Goal: Task Accomplishment & Management: Manage account settings

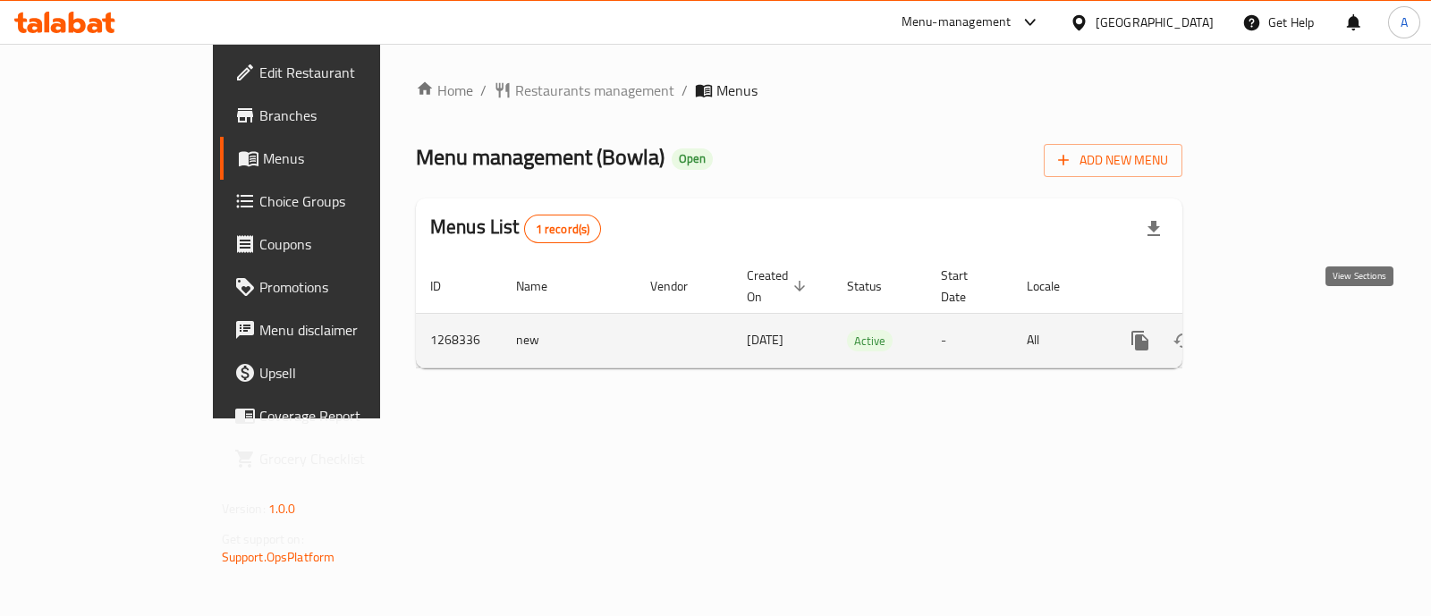
click at [1280, 330] on icon "enhanced table" at bounding box center [1269, 340] width 21 height 21
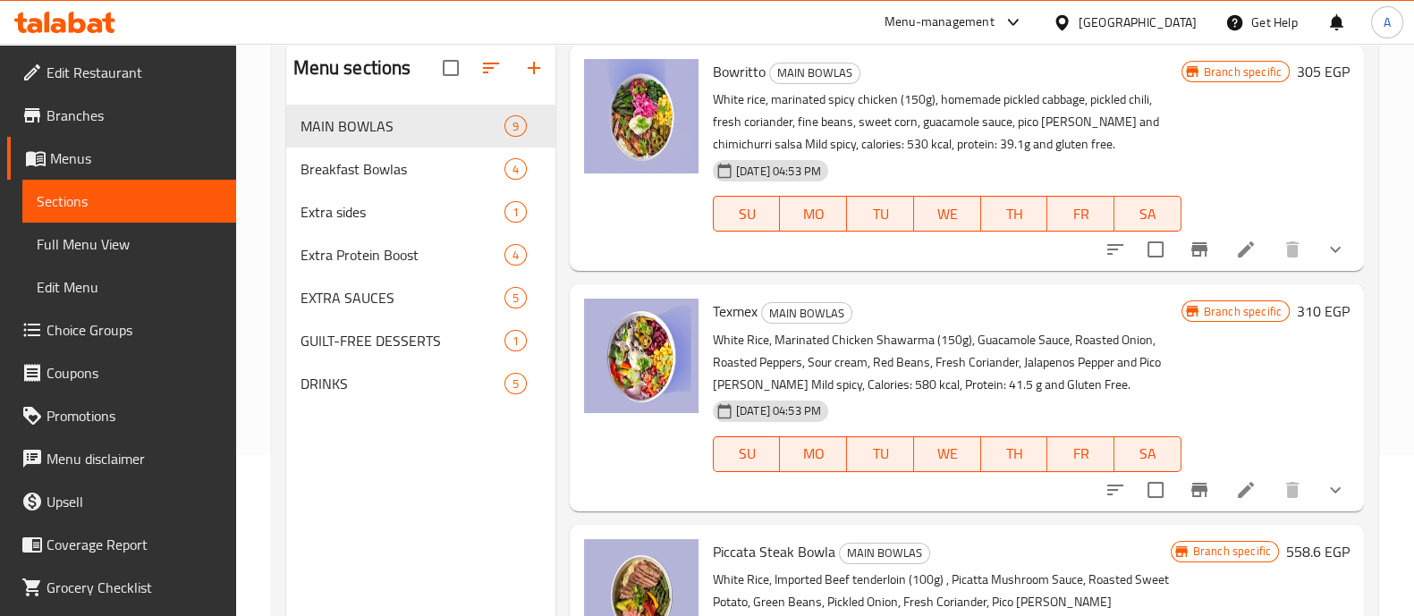
scroll to position [163, 0]
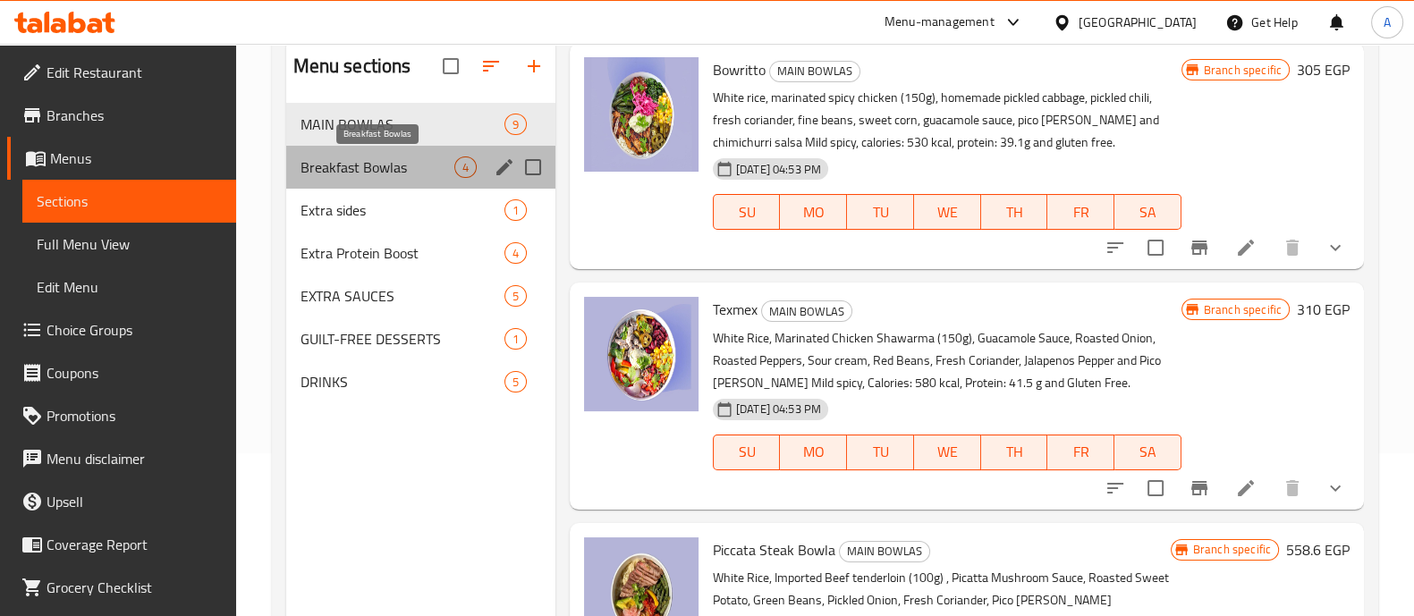
click at [435, 176] on span "Breakfast Bowlas" at bounding box center [378, 167] width 154 height 21
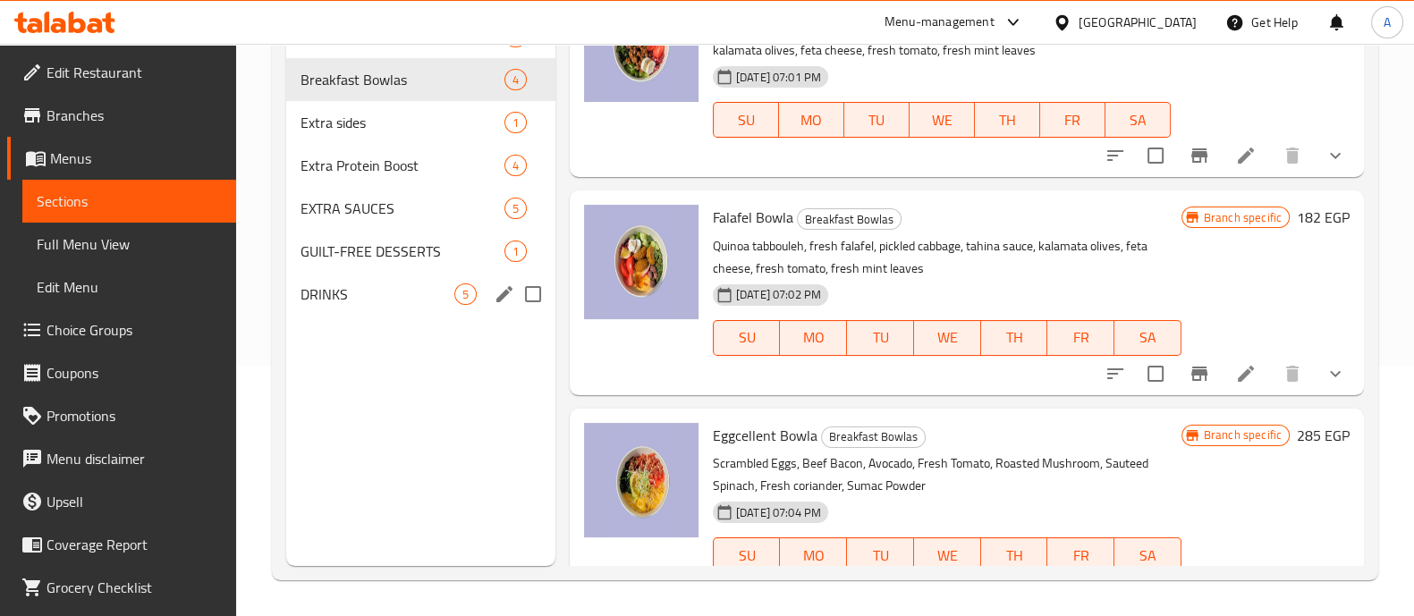
scroll to position [34, 0]
click at [403, 123] on span "Extra sides" at bounding box center [378, 122] width 154 height 21
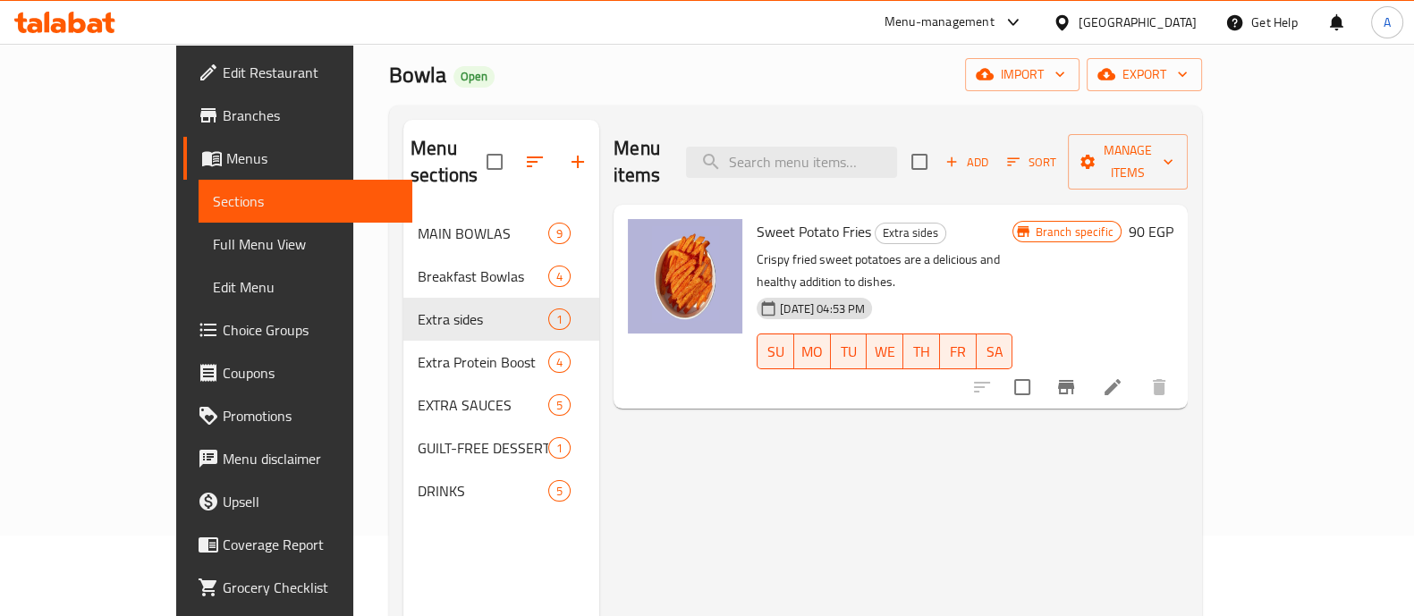
scroll to position [75, 0]
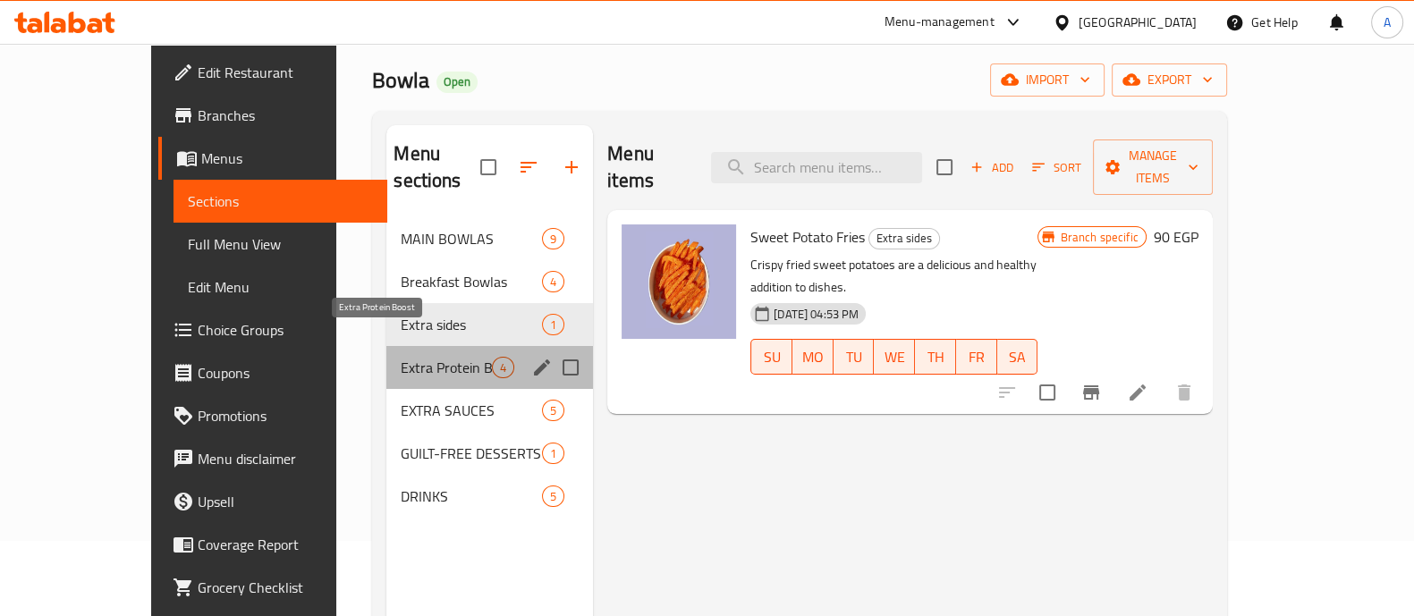
click at [401, 357] on span "Extra Protein Boost" at bounding box center [446, 367] width 91 height 21
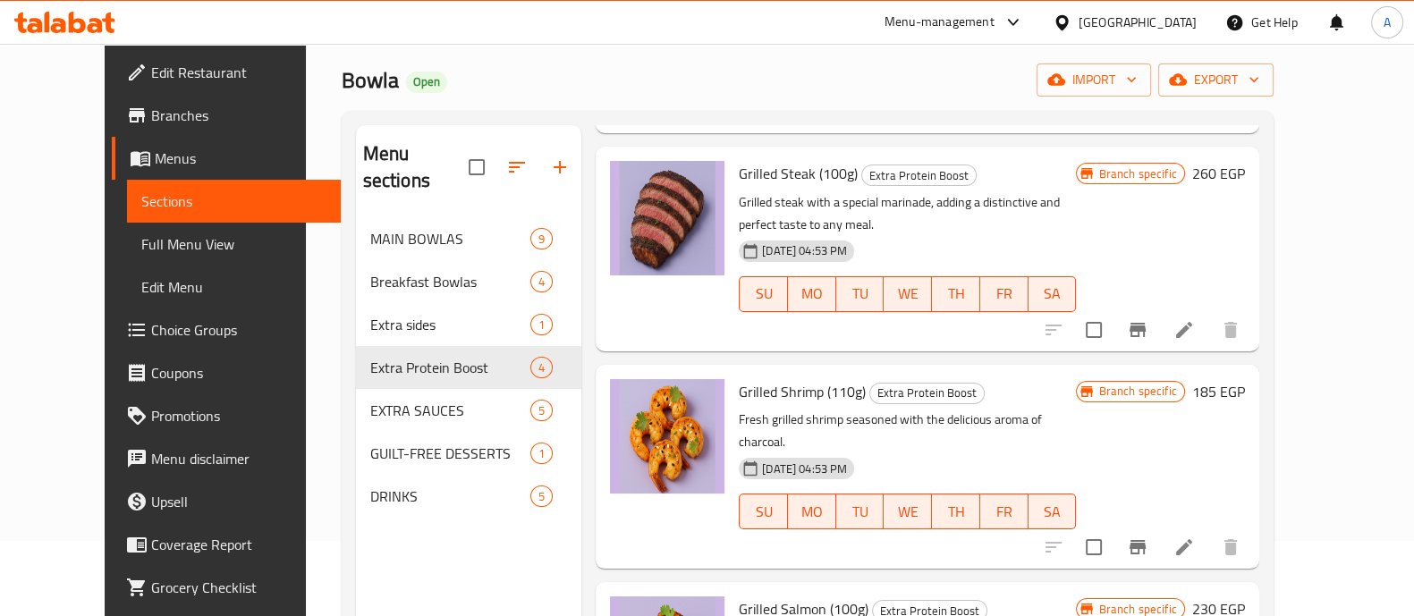
scroll to position [251, 0]
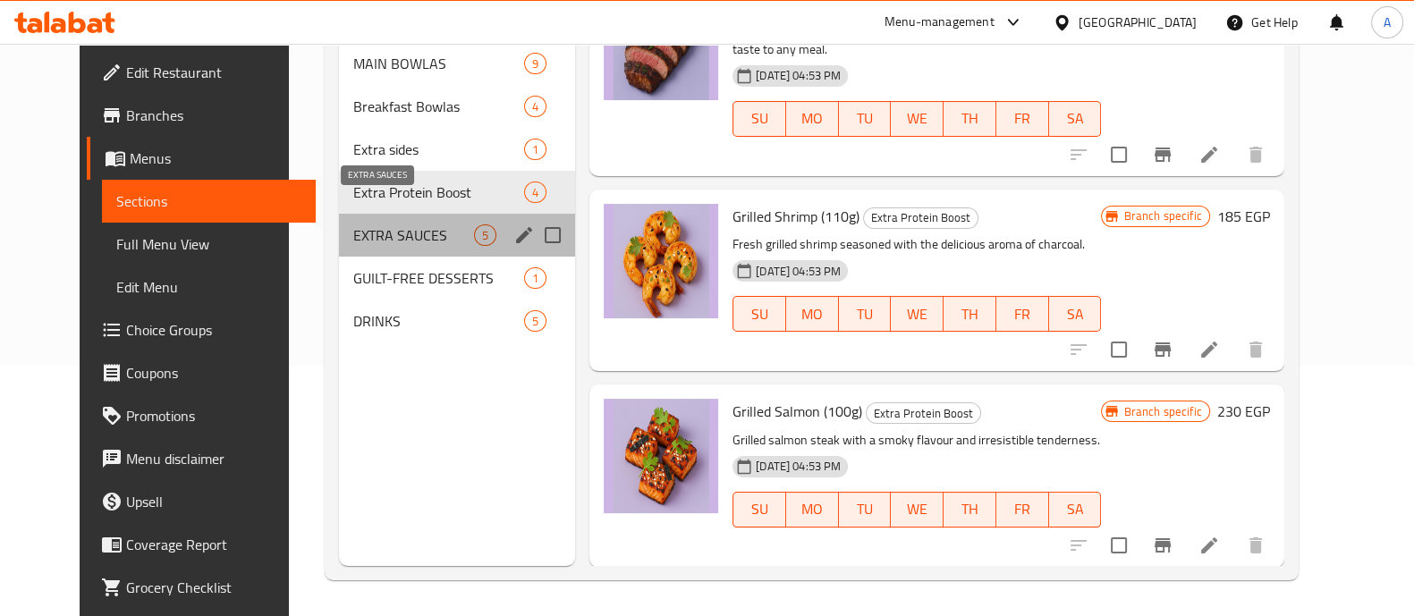
click at [412, 225] on span "EXTRA SAUCES" at bounding box center [413, 235] width 121 height 21
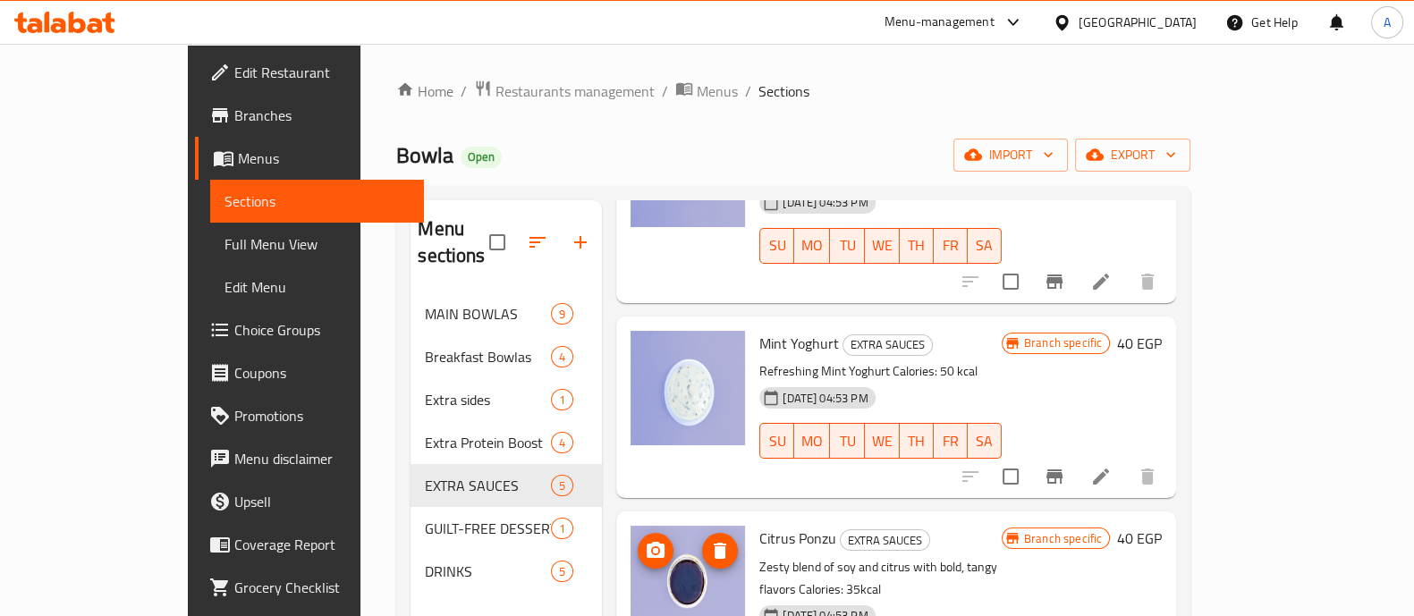
scroll to position [251, 0]
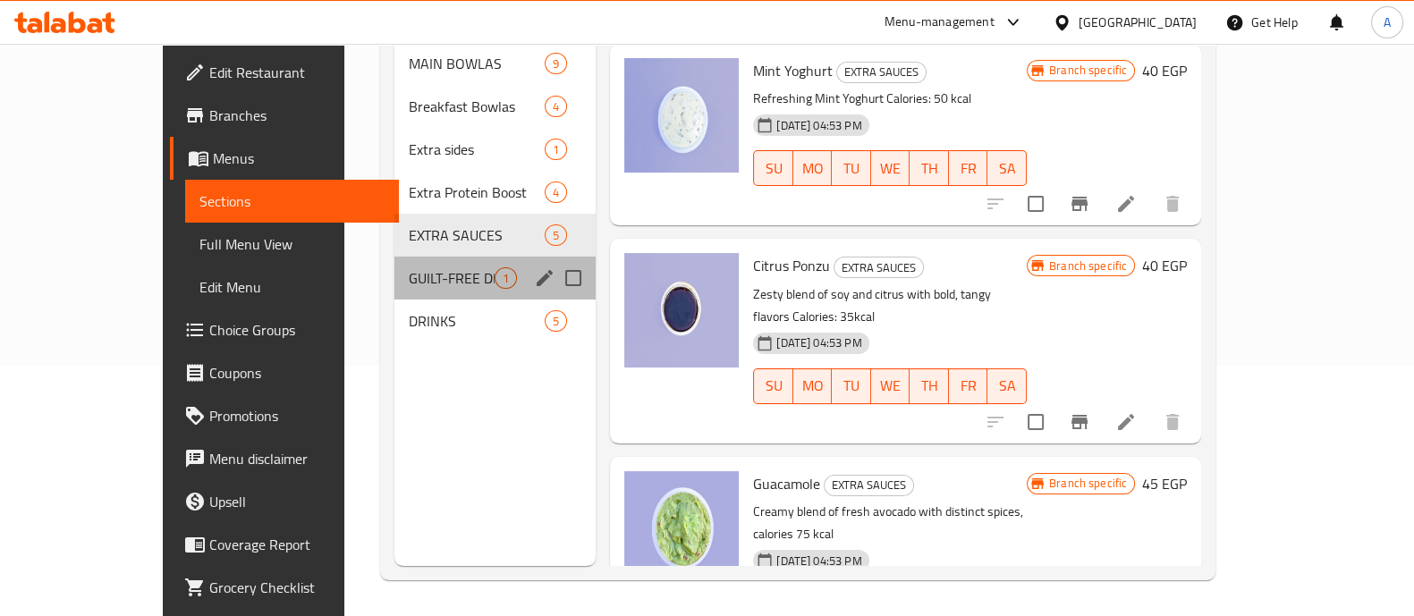
click at [395, 263] on div "GUILT-FREE DESSERTS 1" at bounding box center [496, 278] width 202 height 43
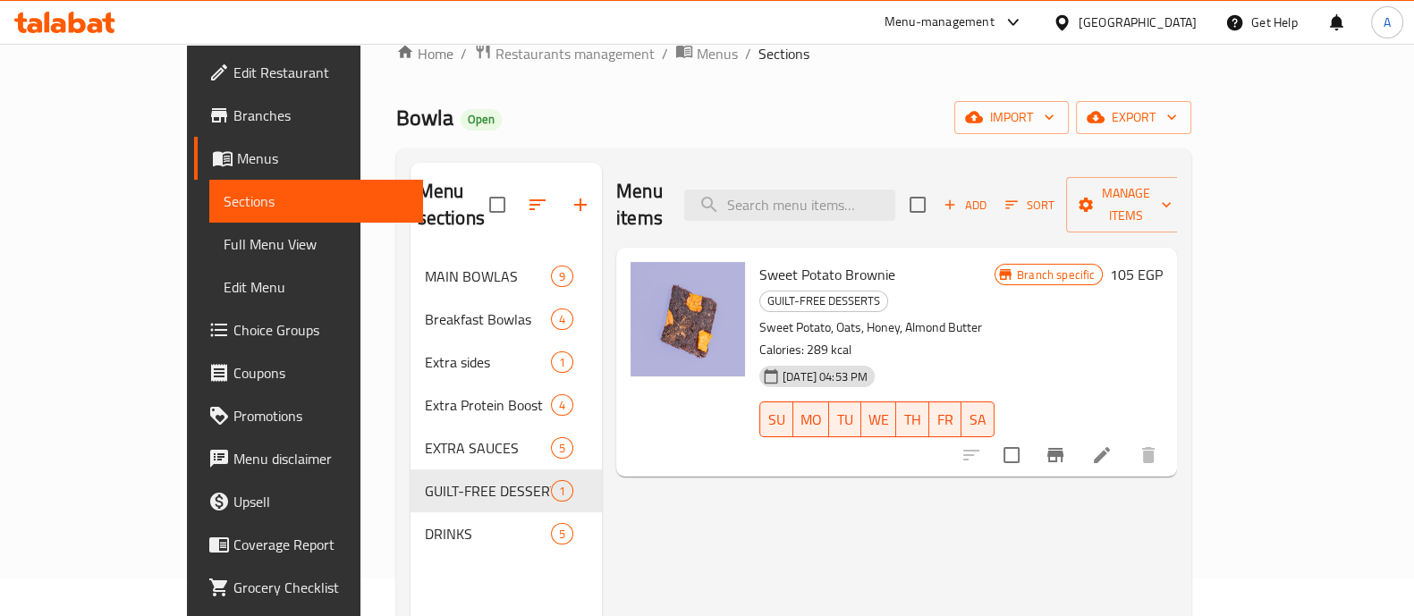
scroll to position [19, 0]
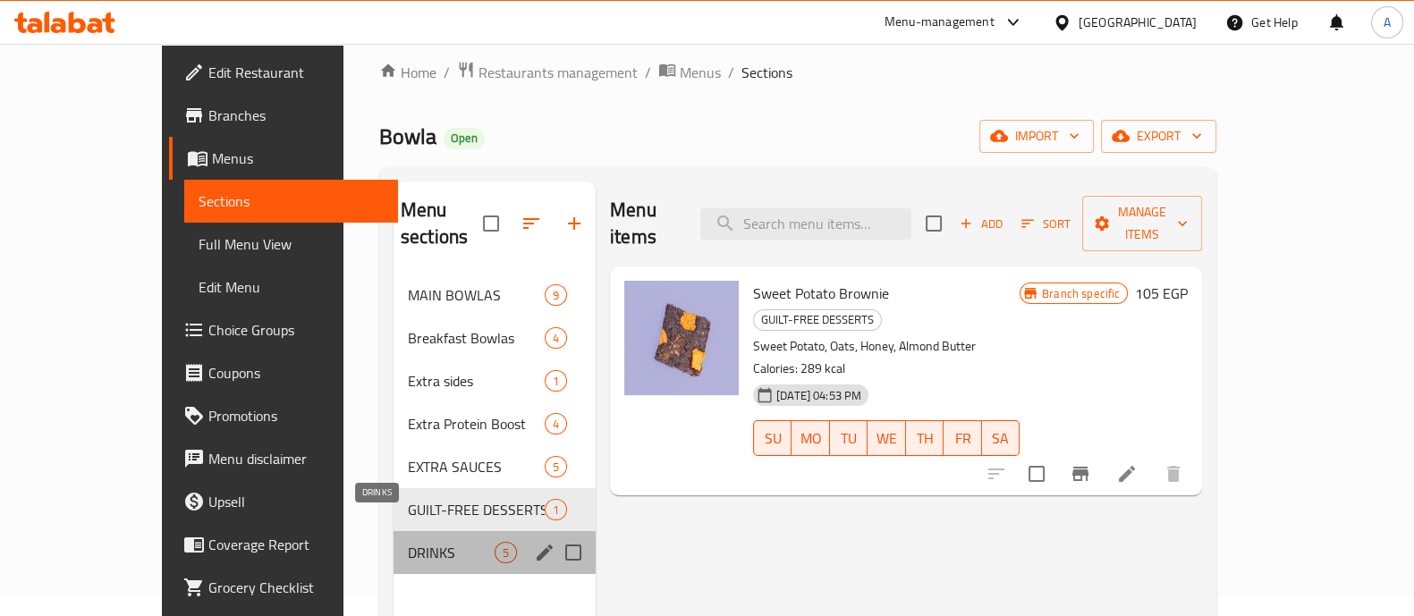
click at [408, 542] on span "DRINKS" at bounding box center [451, 552] width 87 height 21
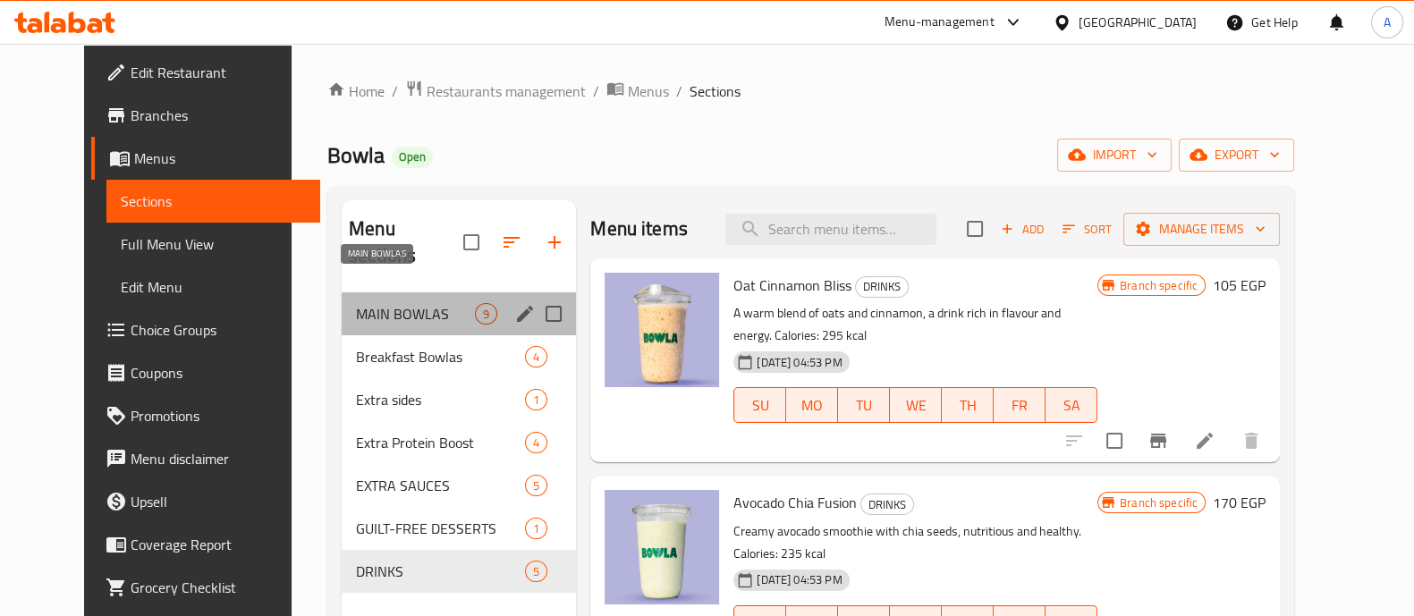
click at [356, 303] on span "MAIN BOWLAS" at bounding box center [415, 313] width 119 height 21
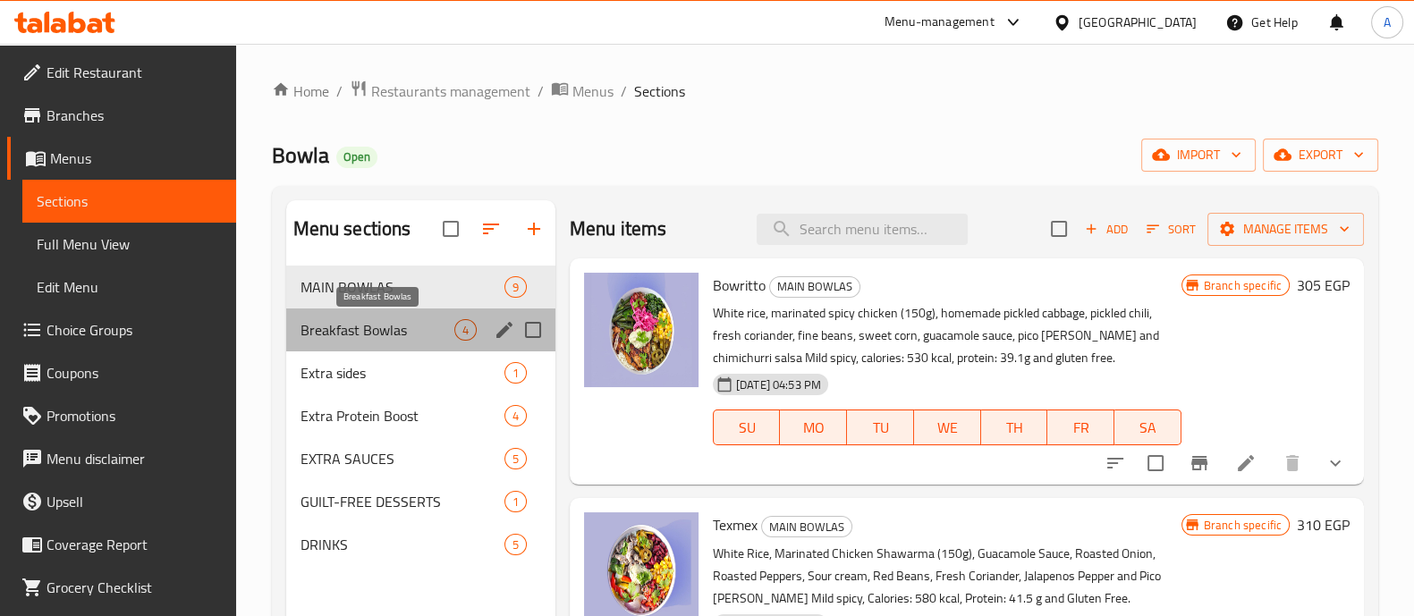
click at [424, 339] on span "Breakfast Bowlas" at bounding box center [378, 329] width 154 height 21
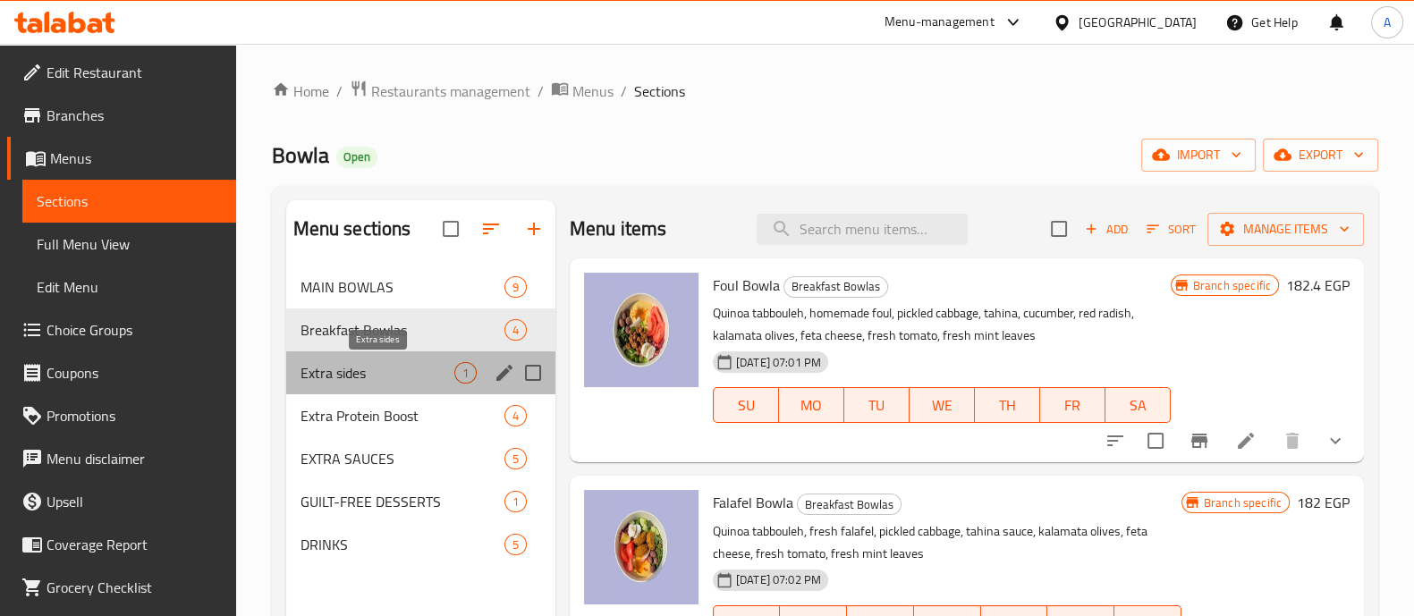
click at [419, 372] on span "Extra sides" at bounding box center [378, 372] width 154 height 21
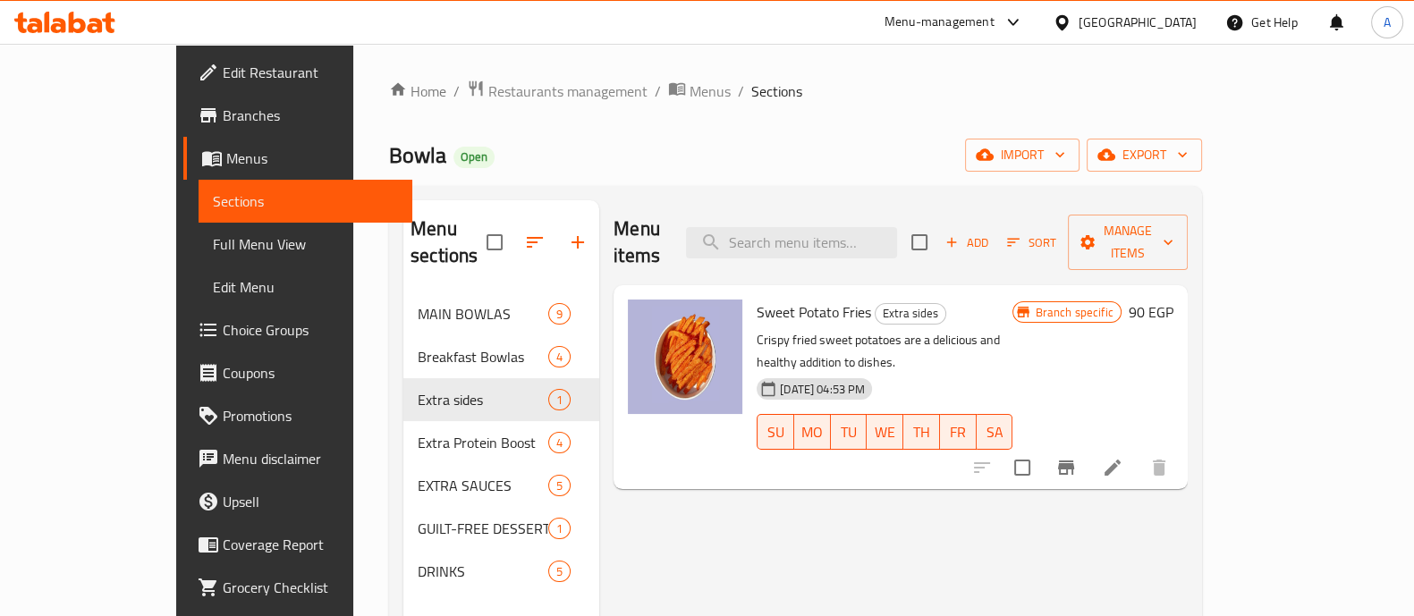
click at [678, 488] on div "Menu items Add Sort Manage items Sweet Potato Fries Extra sides Crispy fried sw…" at bounding box center [893, 508] width 588 height 616
click at [223, 119] on span "Branches" at bounding box center [310, 115] width 175 height 21
